Goal: Information Seeking & Learning: Learn about a topic

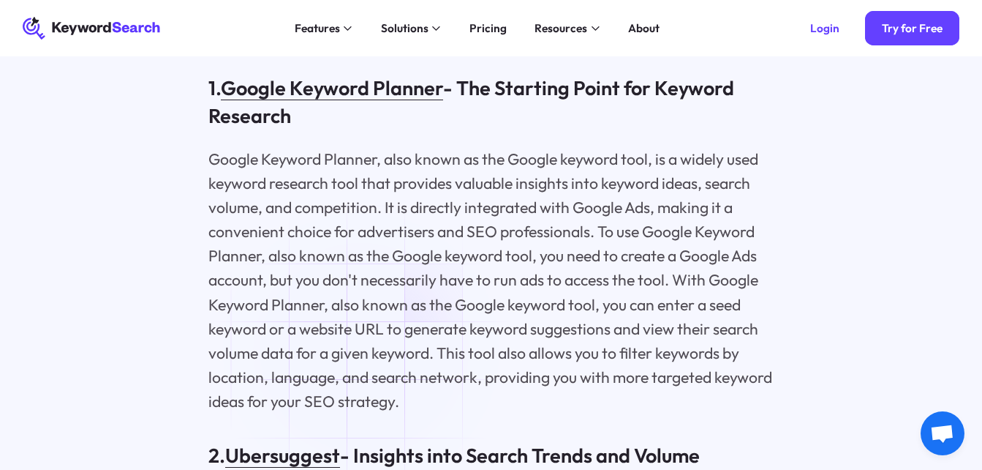
scroll to position [2612, 0]
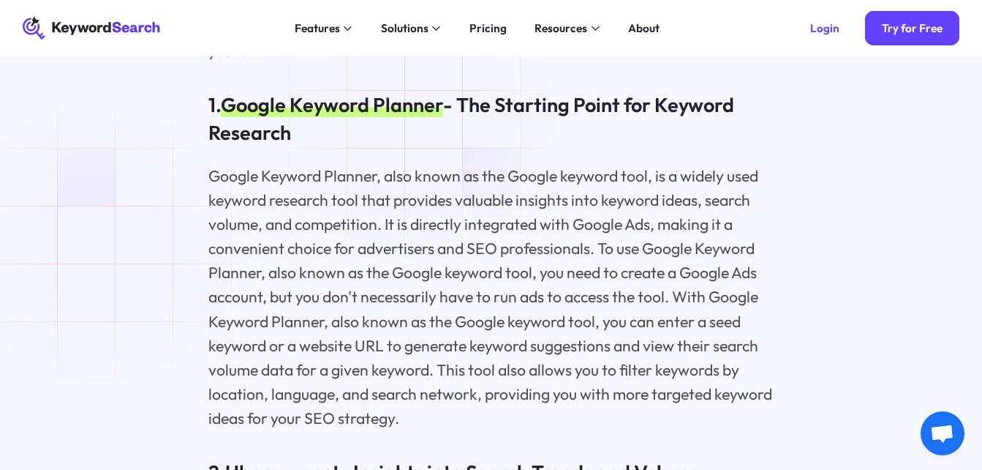
click at [421, 116] on link "Google Keyword Planner" at bounding box center [332, 104] width 222 height 25
